Goal: Task Accomplishment & Management: Use online tool/utility

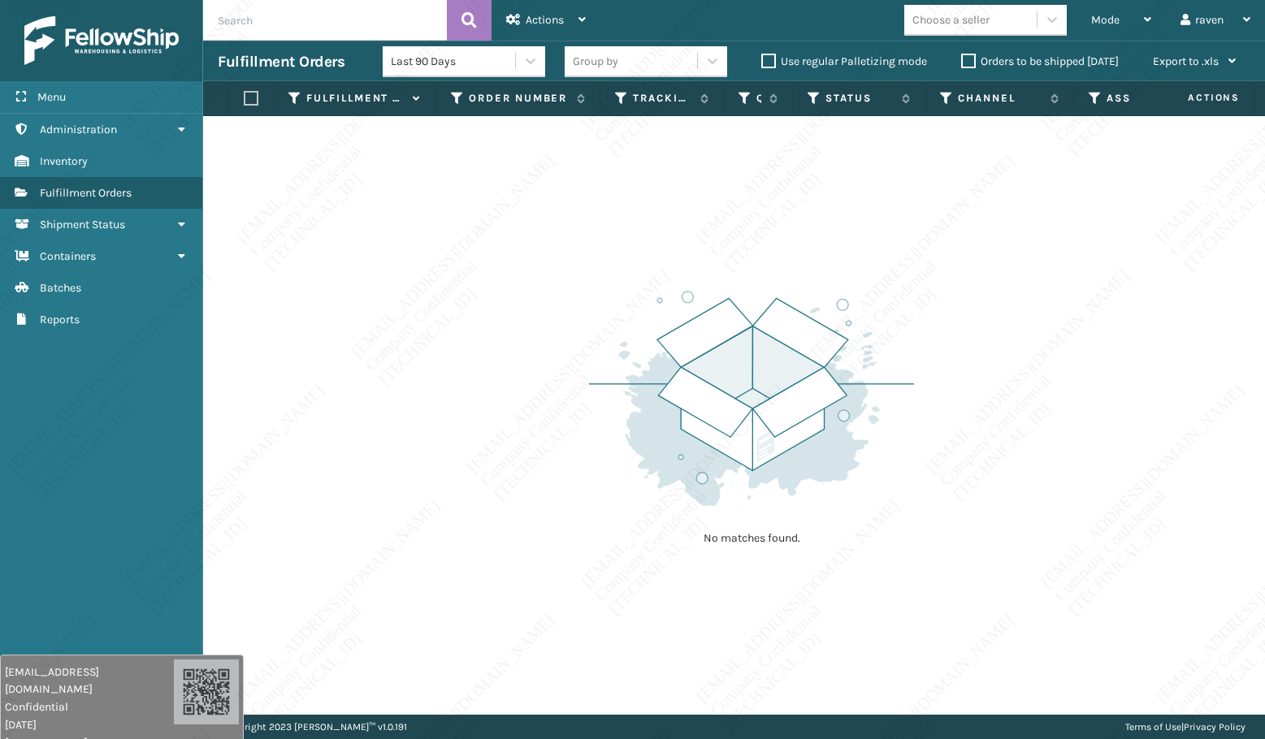
click at [1125, 24] on div "Mode" at bounding box center [1121, 20] width 60 height 41
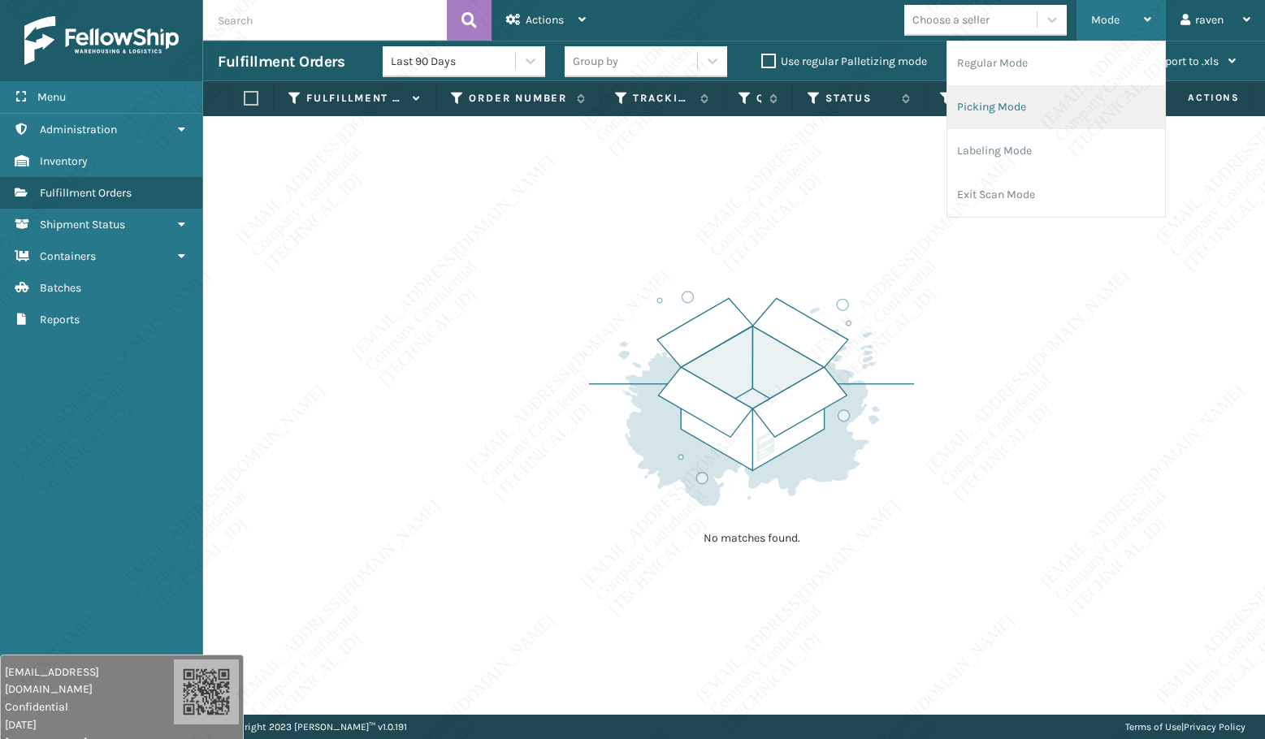
click at [1066, 108] on li "Picking Mode" at bounding box center [1056, 107] width 218 height 44
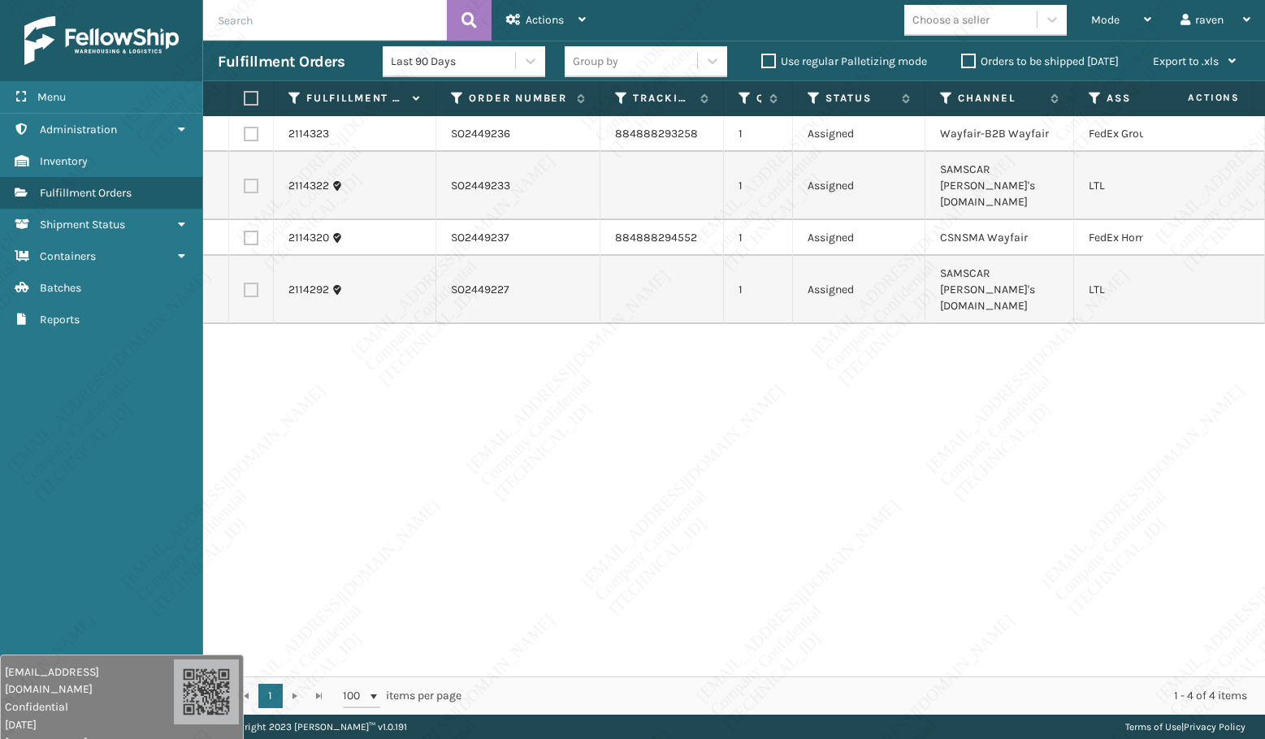
click at [256, 231] on label at bounding box center [251, 238] width 15 height 15
click at [244, 231] on input "checkbox" at bounding box center [244, 236] width 1 height 11
checkbox input "true"
click at [541, 17] on span "Actions" at bounding box center [544, 20] width 38 height 14
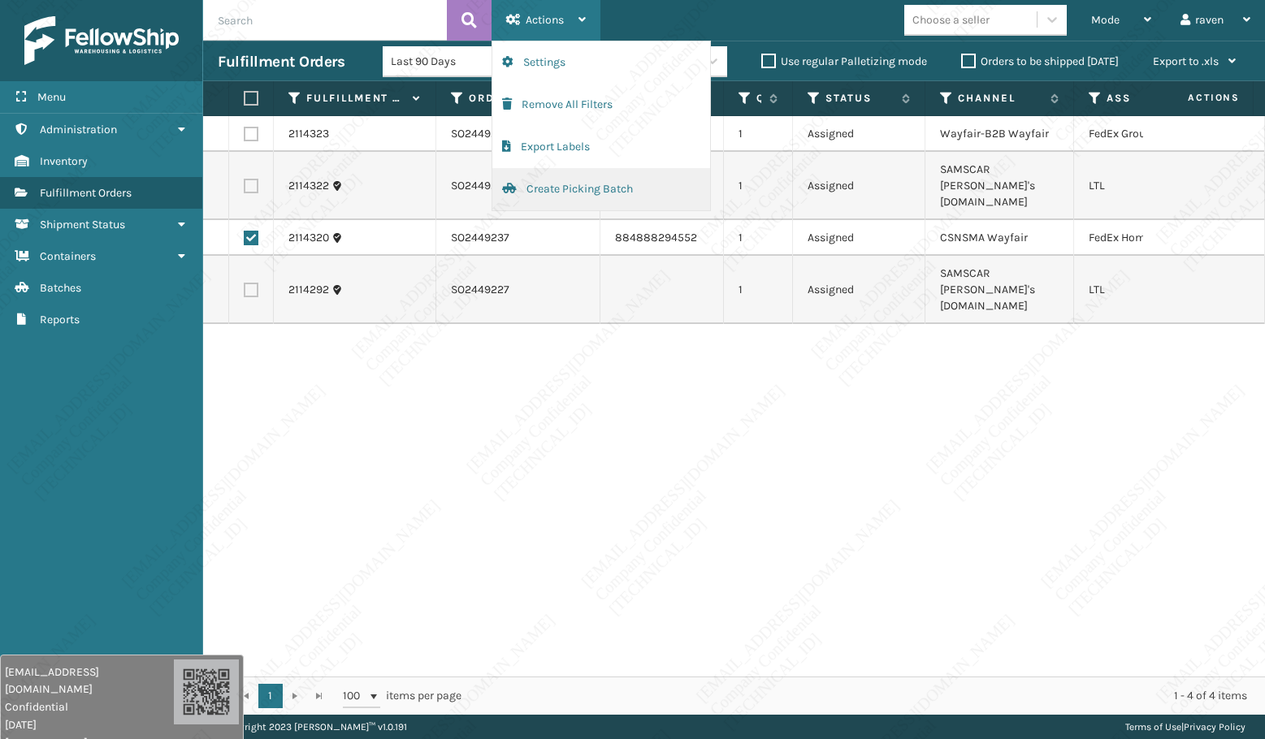
click at [564, 179] on button "Create Picking Batch" at bounding box center [601, 189] width 218 height 42
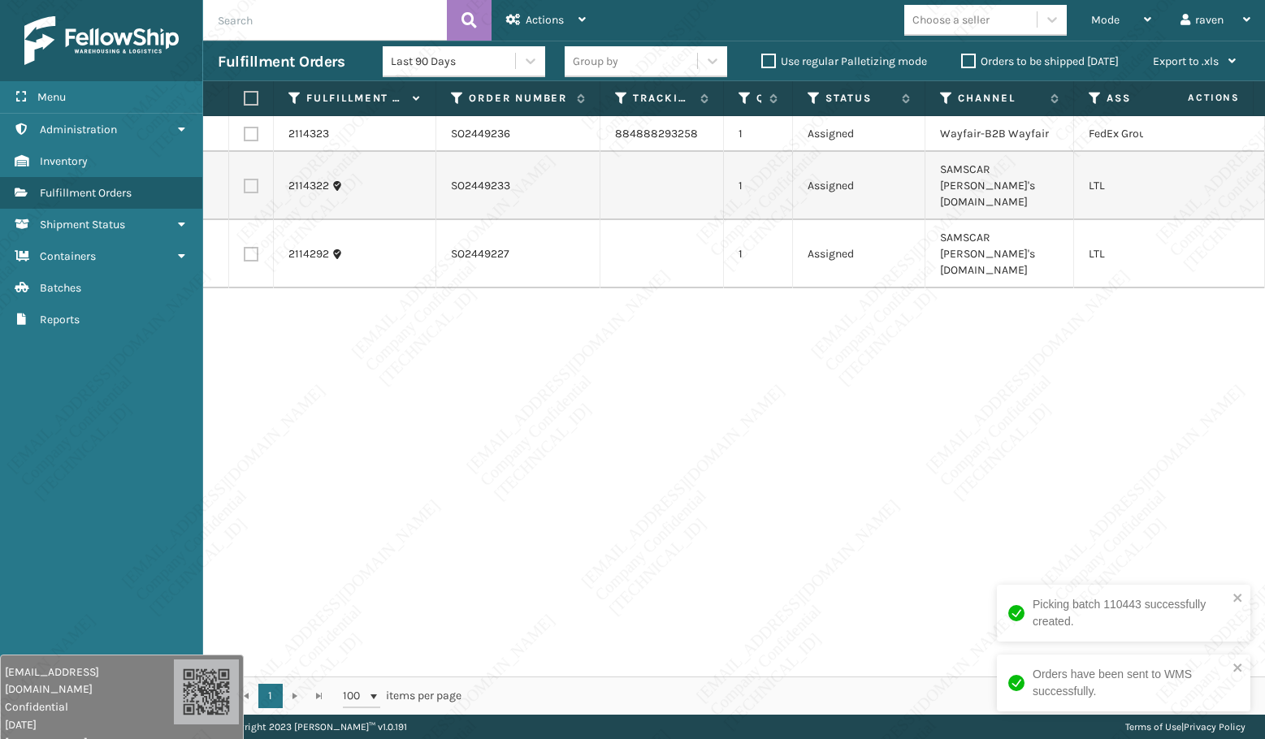
click at [252, 136] on label at bounding box center [251, 134] width 15 height 15
click at [244, 136] on input "checkbox" at bounding box center [244, 132] width 1 height 11
checkbox input "true"
click at [535, 18] on span "Actions" at bounding box center [544, 20] width 38 height 14
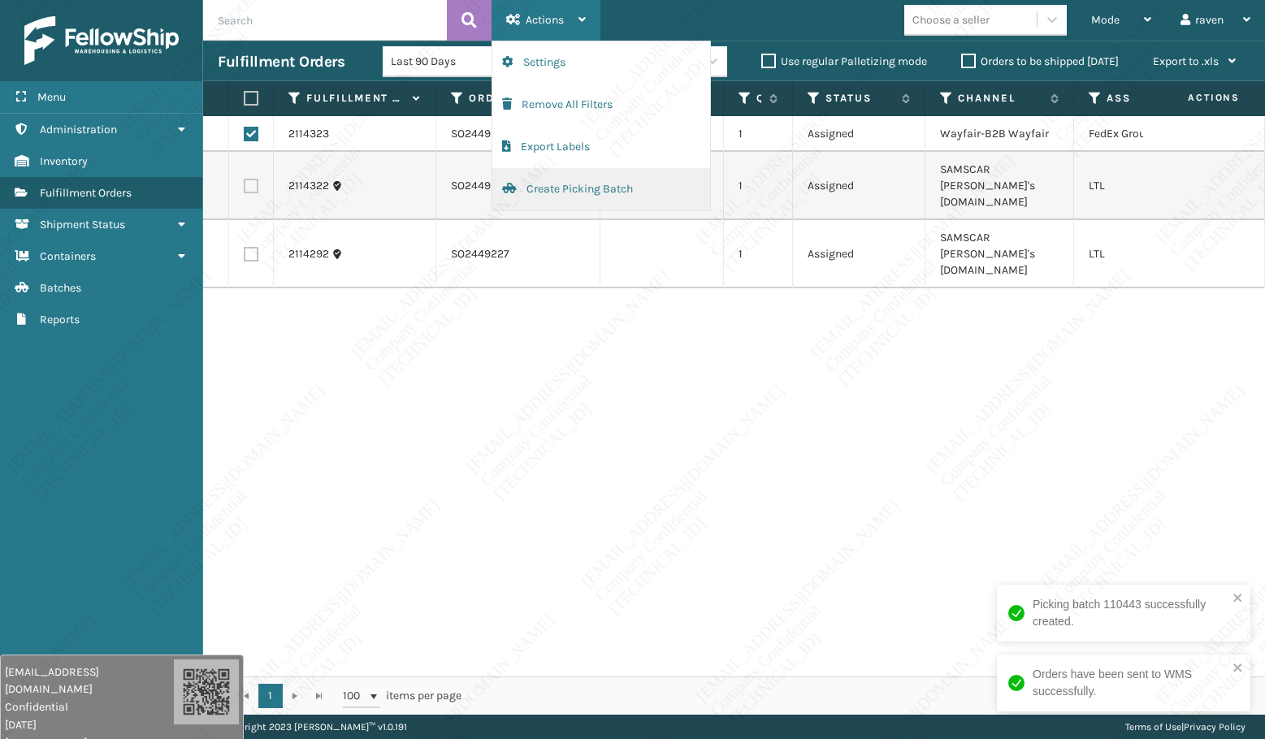
click at [577, 188] on button "Create Picking Batch" at bounding box center [601, 189] width 218 height 42
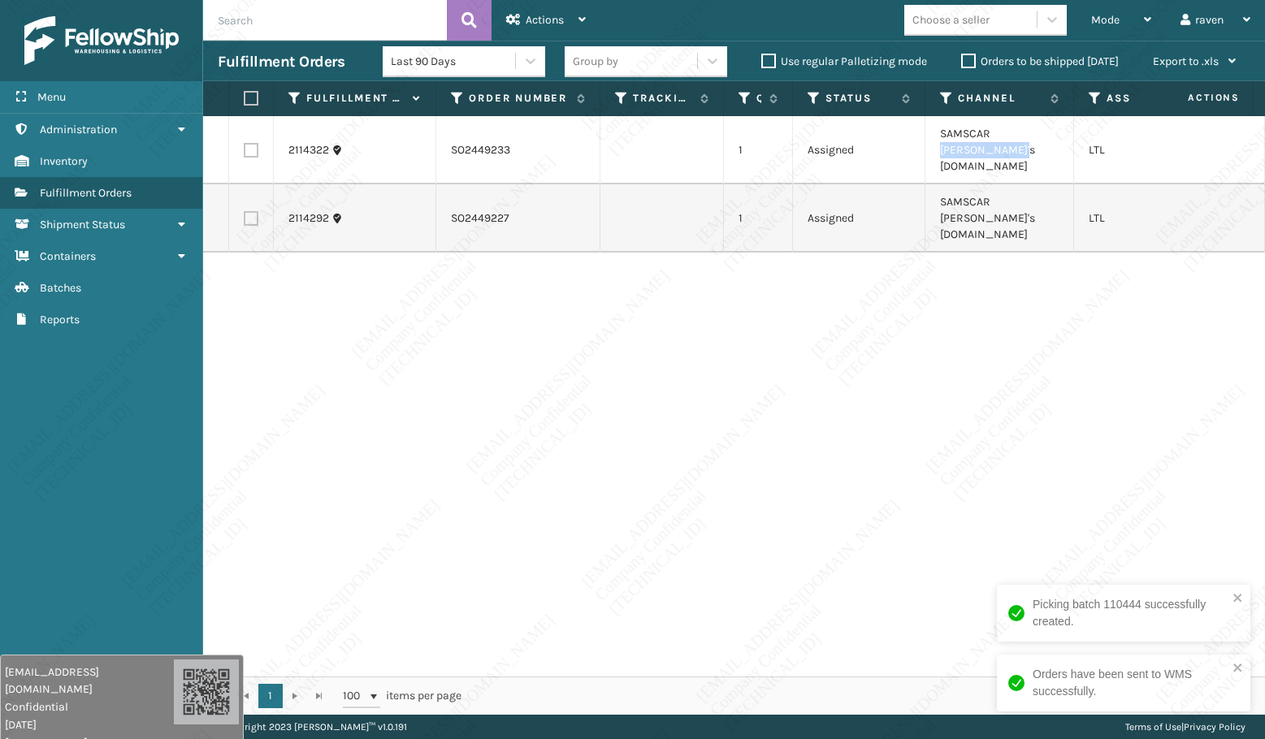
drag, startPoint x: 995, startPoint y: 136, endPoint x: 995, endPoint y: 148, distance: 12.2
click at [995, 148] on td "SAMSCAR [PERSON_NAME]'s [DOMAIN_NAME]" at bounding box center [999, 150] width 149 height 68
copy td "[PERSON_NAME]'s [DOMAIN_NAME]"
click at [247, 97] on label at bounding box center [249, 98] width 10 height 15
click at [244, 97] on input "checkbox" at bounding box center [244, 98] width 1 height 11
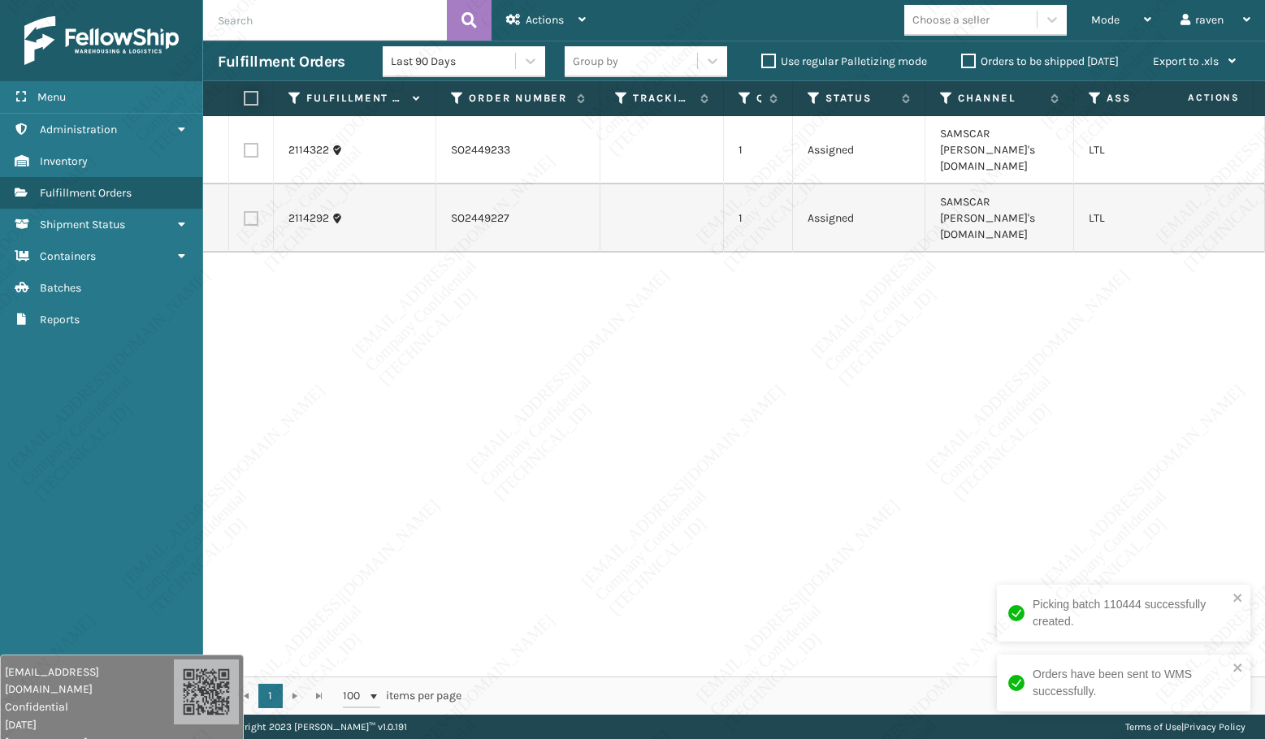
checkbox input "true"
click at [530, 26] on span "Actions" at bounding box center [544, 20] width 38 height 14
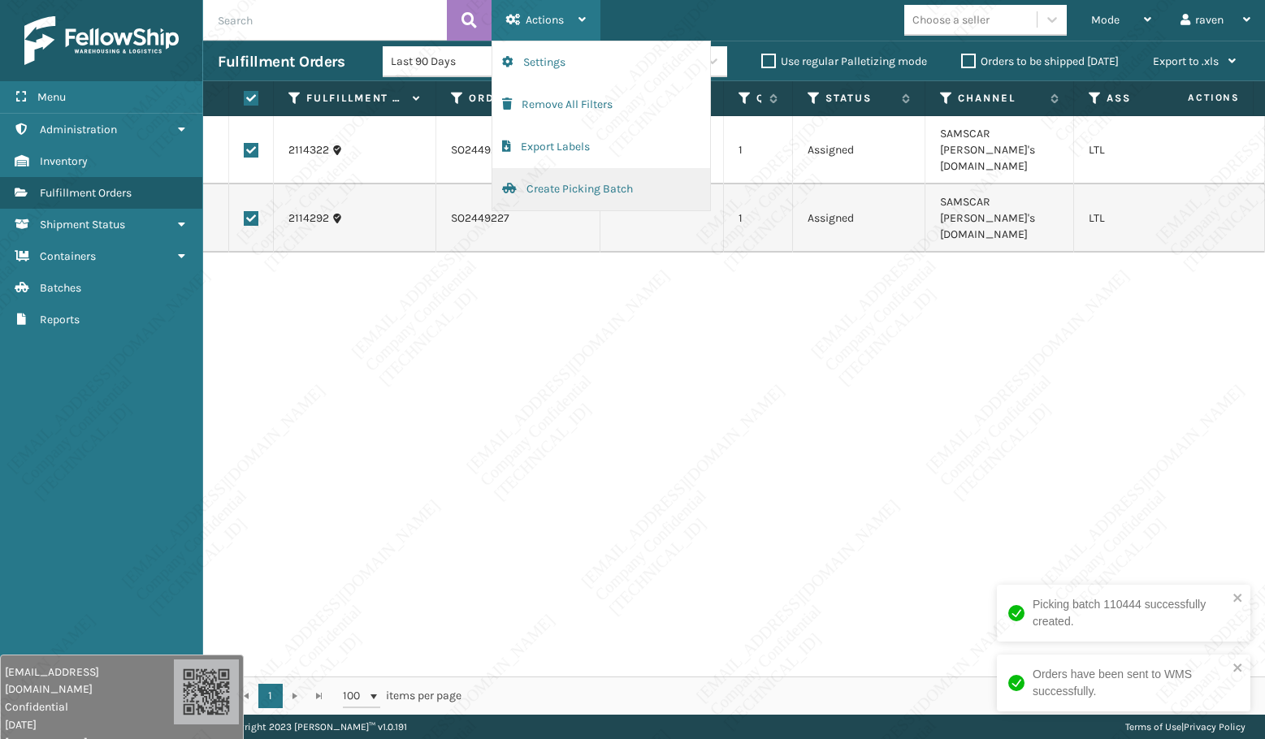
click at [555, 183] on button "Create Picking Batch" at bounding box center [601, 189] width 218 height 42
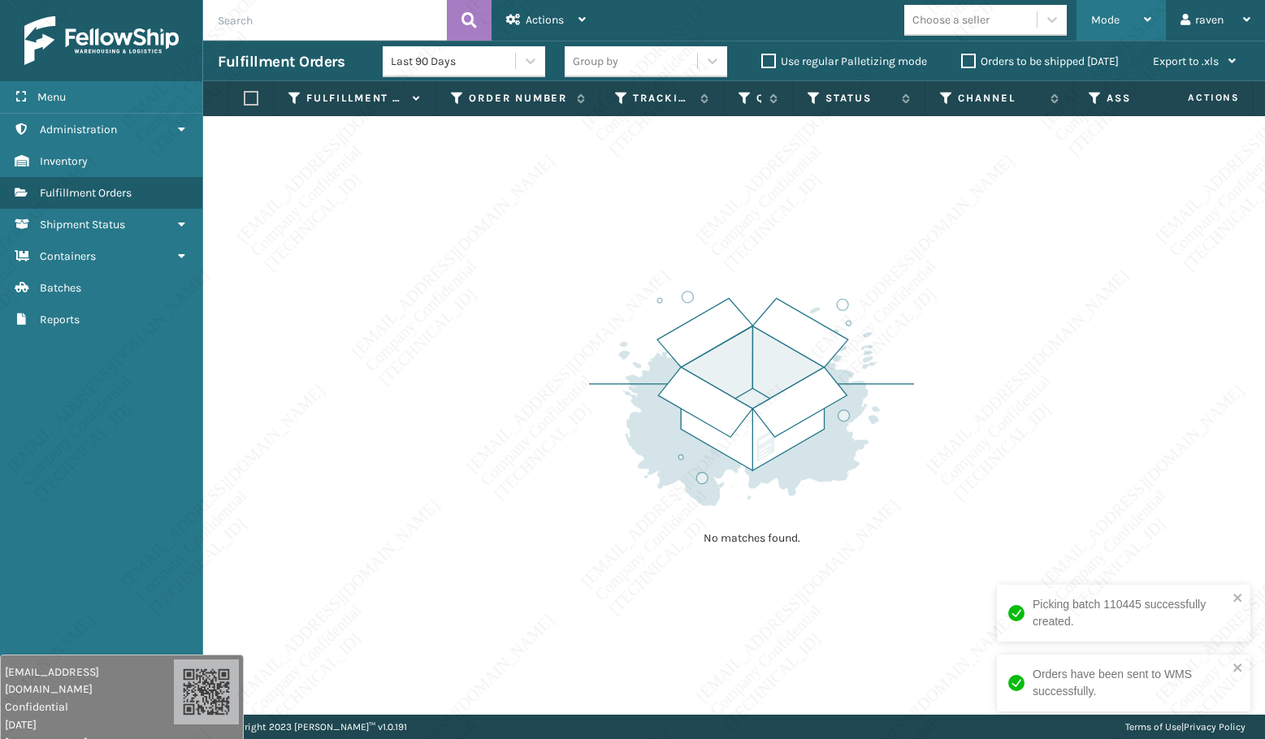
click at [1141, 16] on div "Mode" at bounding box center [1121, 20] width 60 height 41
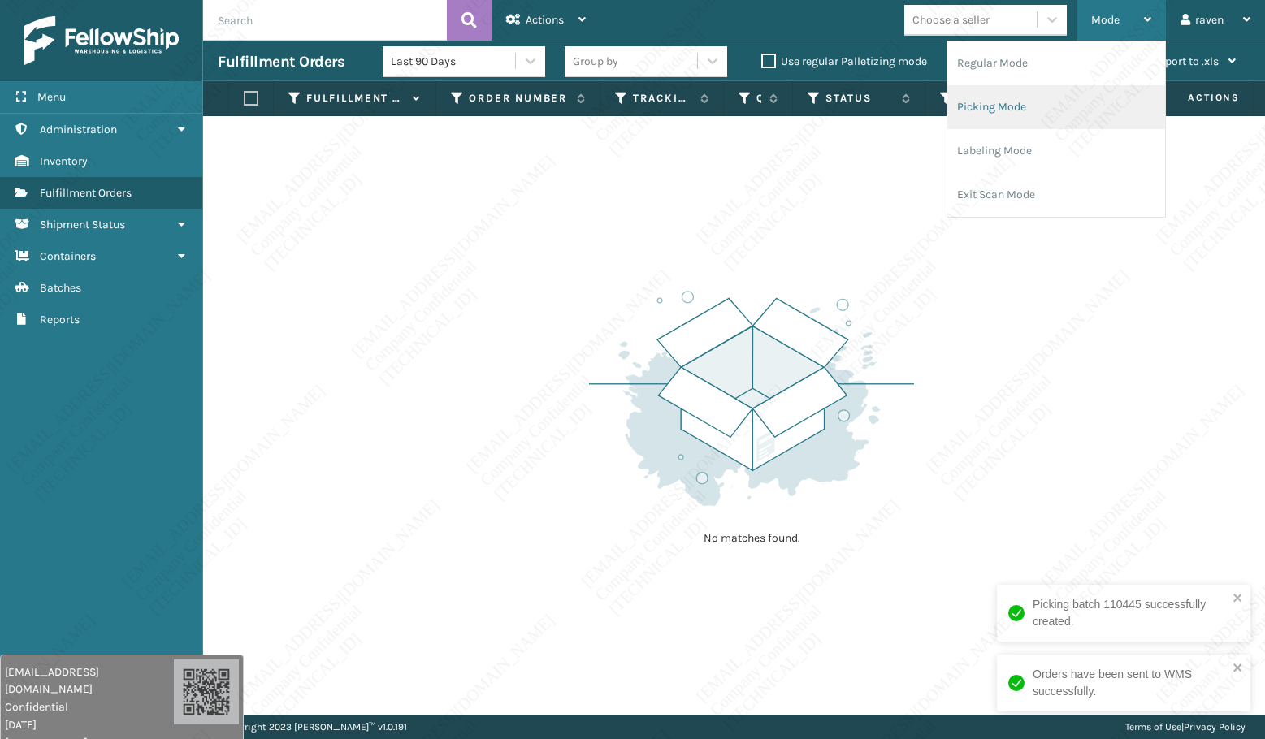
click at [1070, 101] on li "Picking Mode" at bounding box center [1056, 107] width 218 height 44
